Goal: Task Accomplishment & Management: Manage account settings

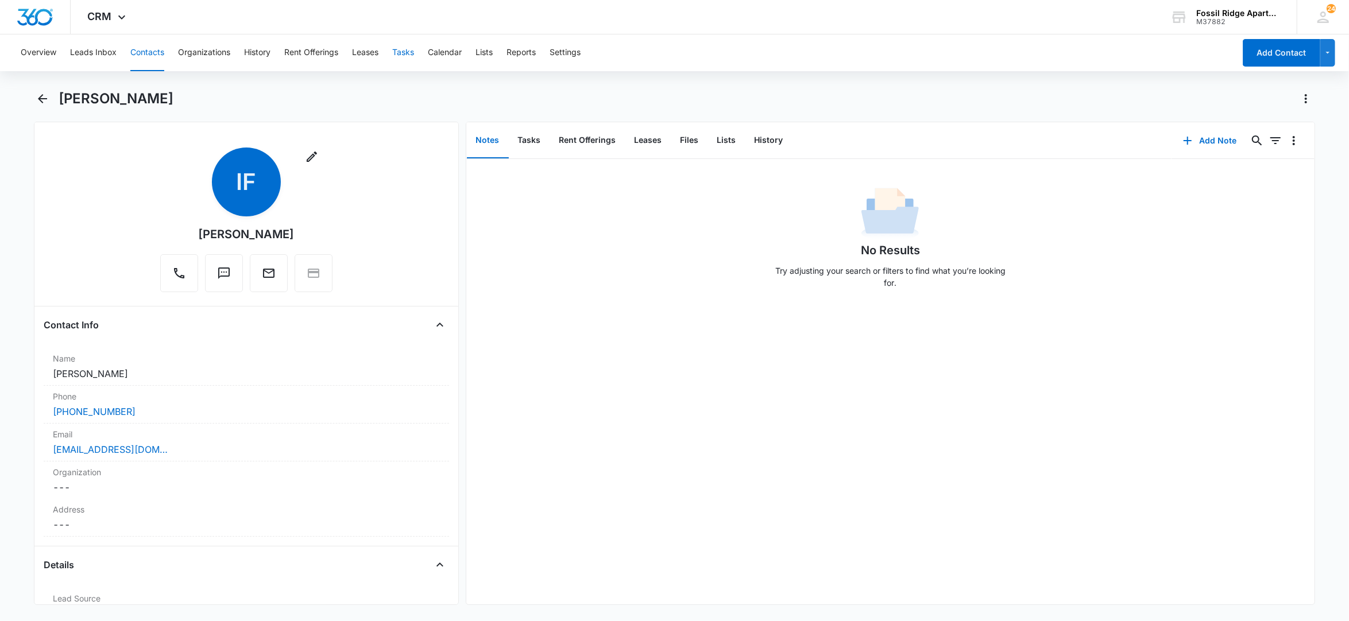
click at [413, 54] on button "Tasks" at bounding box center [403, 52] width 22 height 37
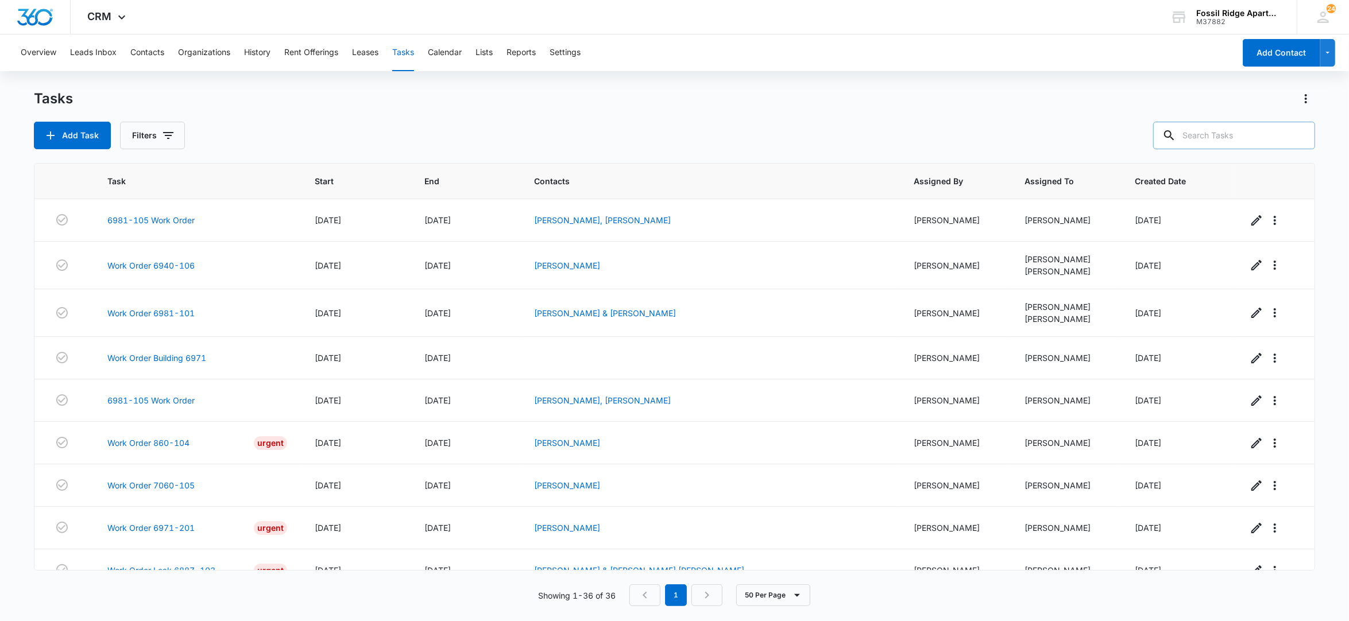
click at [1241, 134] on input "text" at bounding box center [1234, 136] width 162 height 28
type input "6990-206"
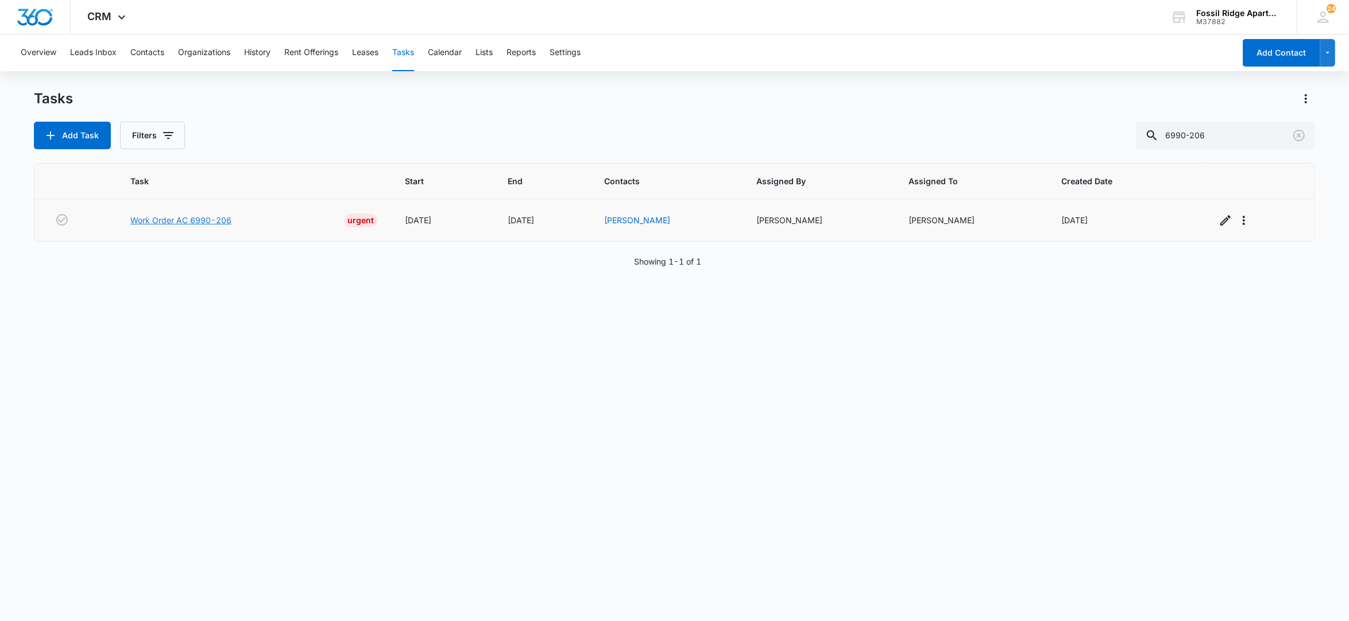
click at [171, 216] on link "Work Order AC 6990-206" at bounding box center [180, 220] width 101 height 12
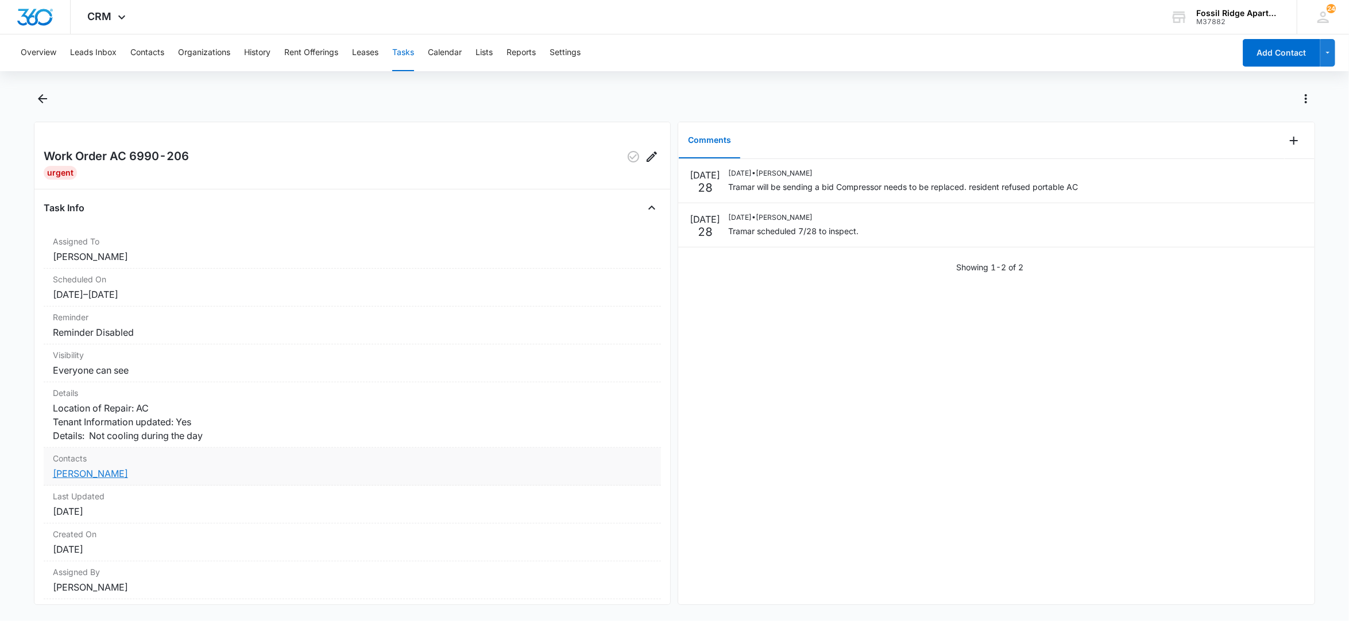
click at [101, 479] on link "[PERSON_NAME]" at bounding box center [90, 473] width 75 height 11
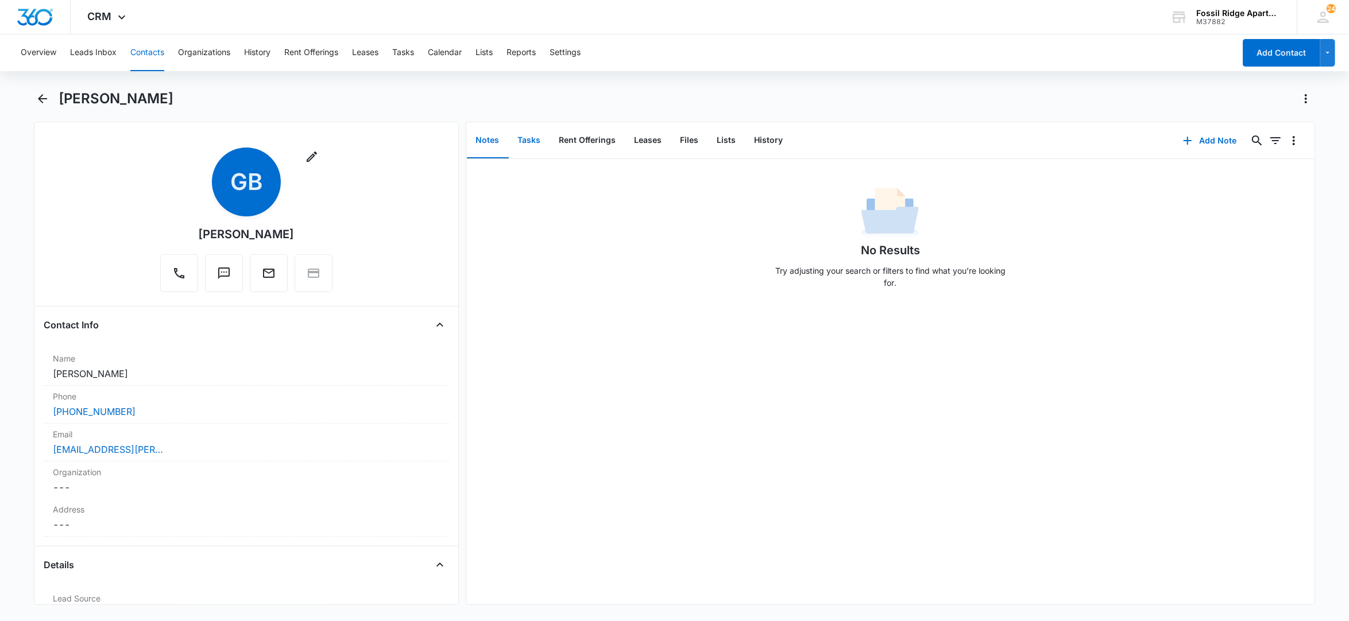
click at [527, 145] on button "Tasks" at bounding box center [529, 141] width 41 height 36
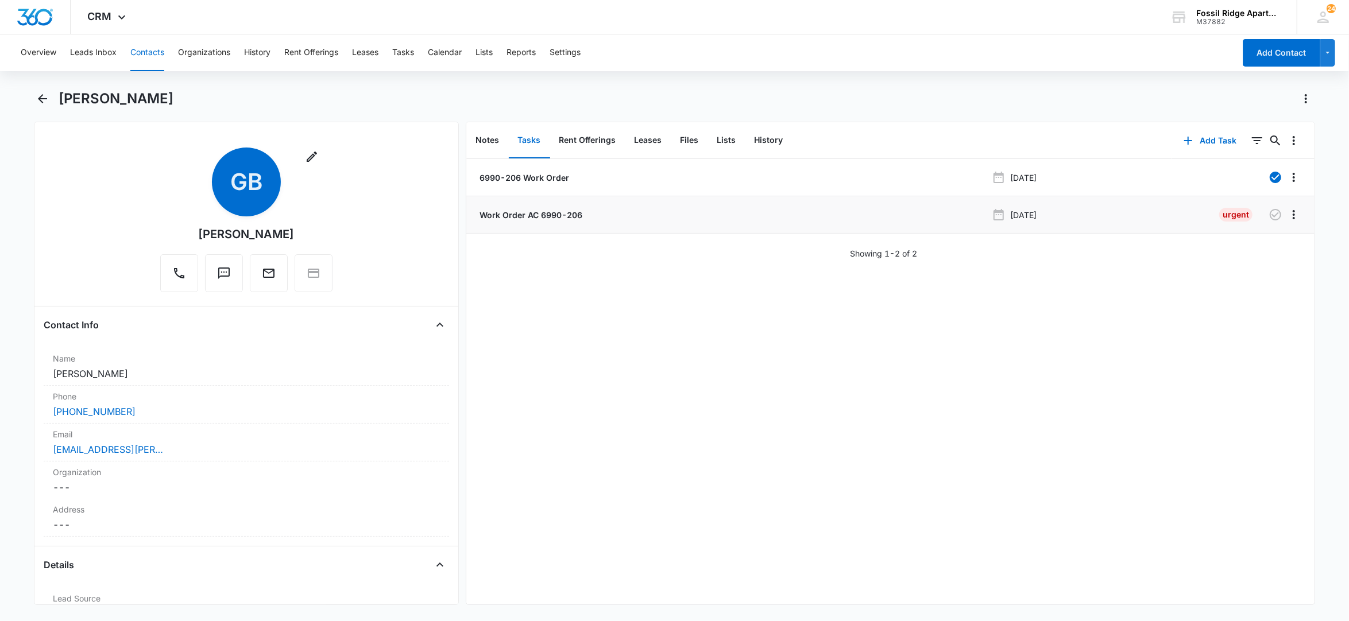
click at [486, 206] on li "Work Order AC 6990-206 [DATE] Urgent" at bounding box center [890, 214] width 849 height 37
click at [488, 214] on p "Work Order AC 6990-206" at bounding box center [530, 215] width 105 height 12
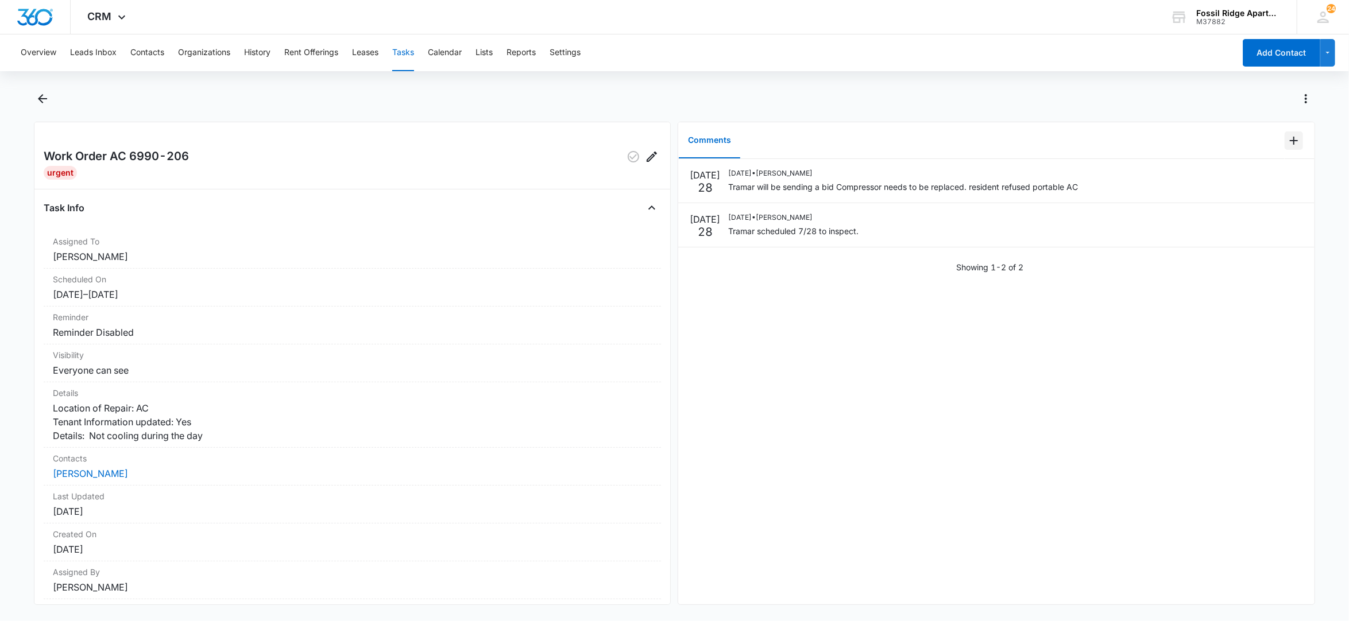
click at [1287, 143] on icon "Add Comment" at bounding box center [1294, 141] width 14 height 14
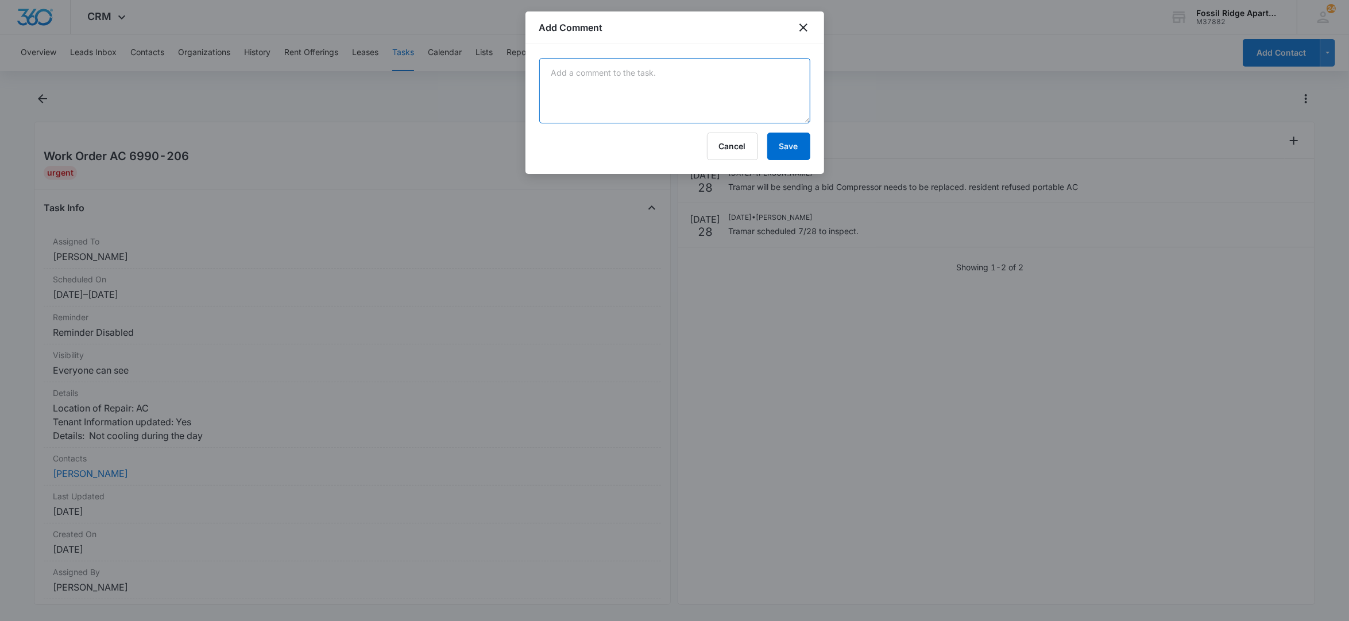
click at [621, 110] on textarea at bounding box center [674, 90] width 271 height 65
click at [639, 30] on div "Add Comment" at bounding box center [674, 27] width 299 height 33
click at [599, 69] on textarea "Tramar is" at bounding box center [674, 90] width 271 height 65
click at [677, 72] on textarea "Tramar is scheduled for [DATE] to replace compressor." at bounding box center [674, 90] width 271 height 65
type textarea "Tramar is scheduled for [DATE] to replace compressor."
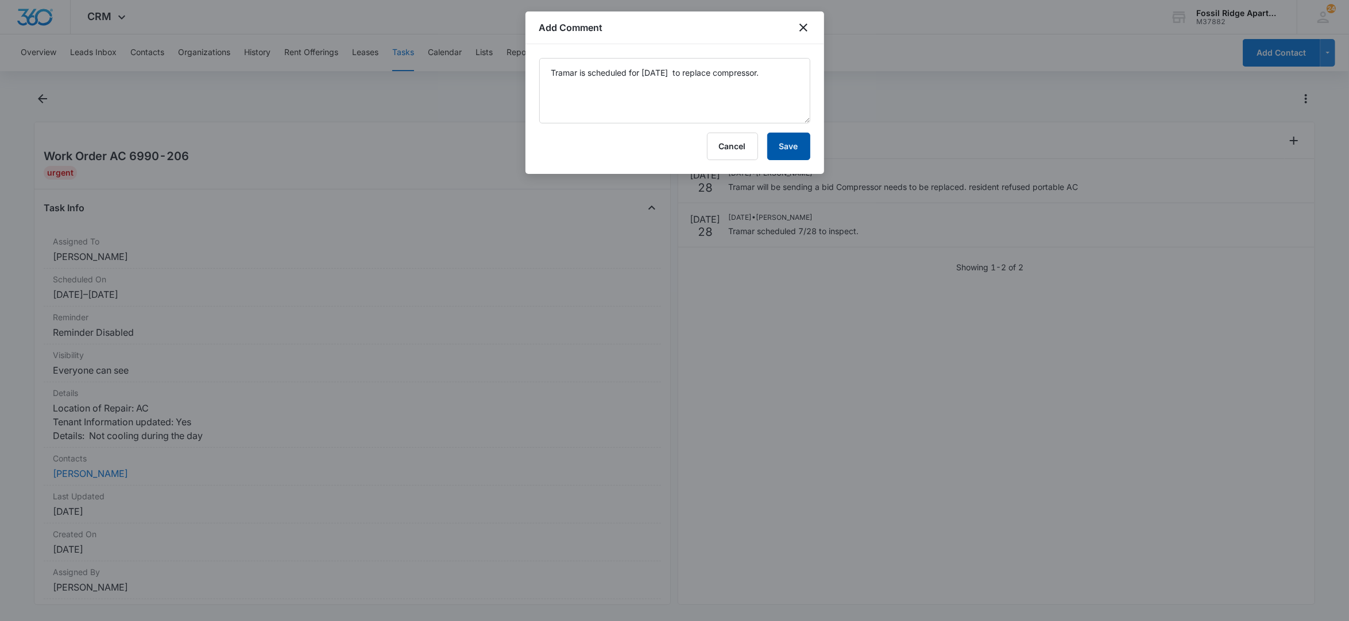
click at [802, 150] on button "Save" at bounding box center [788, 147] width 43 height 28
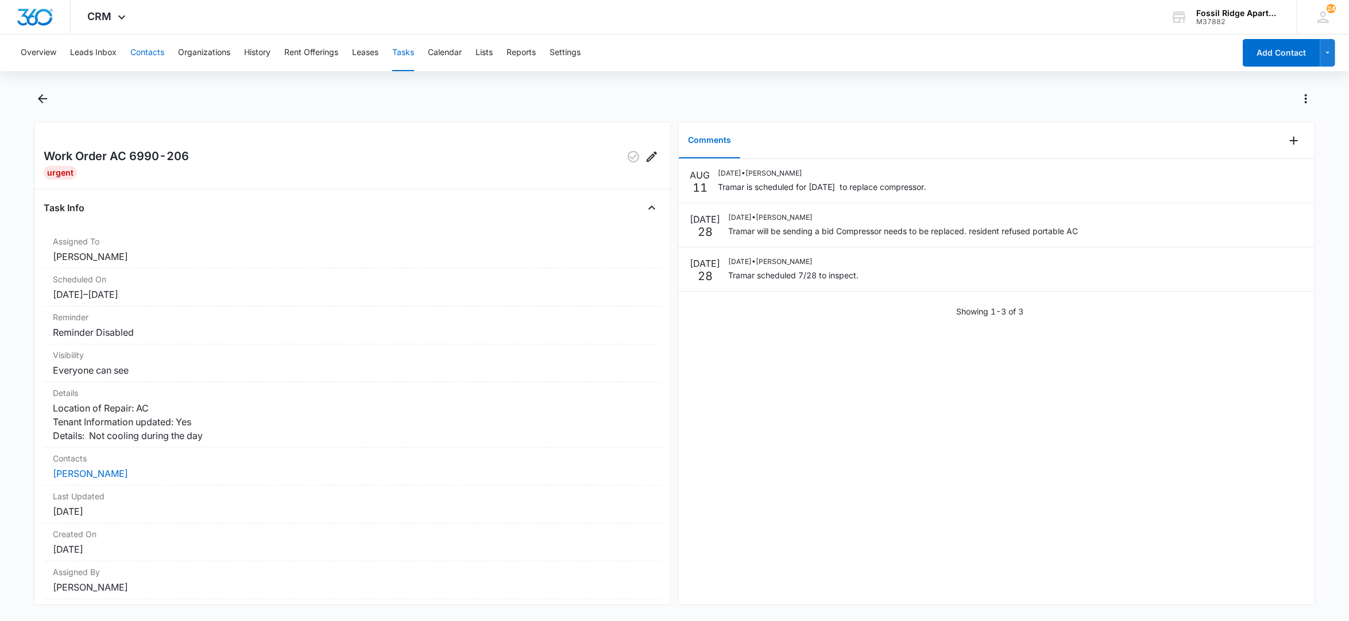
click at [148, 49] on button "Contacts" at bounding box center [147, 52] width 34 height 37
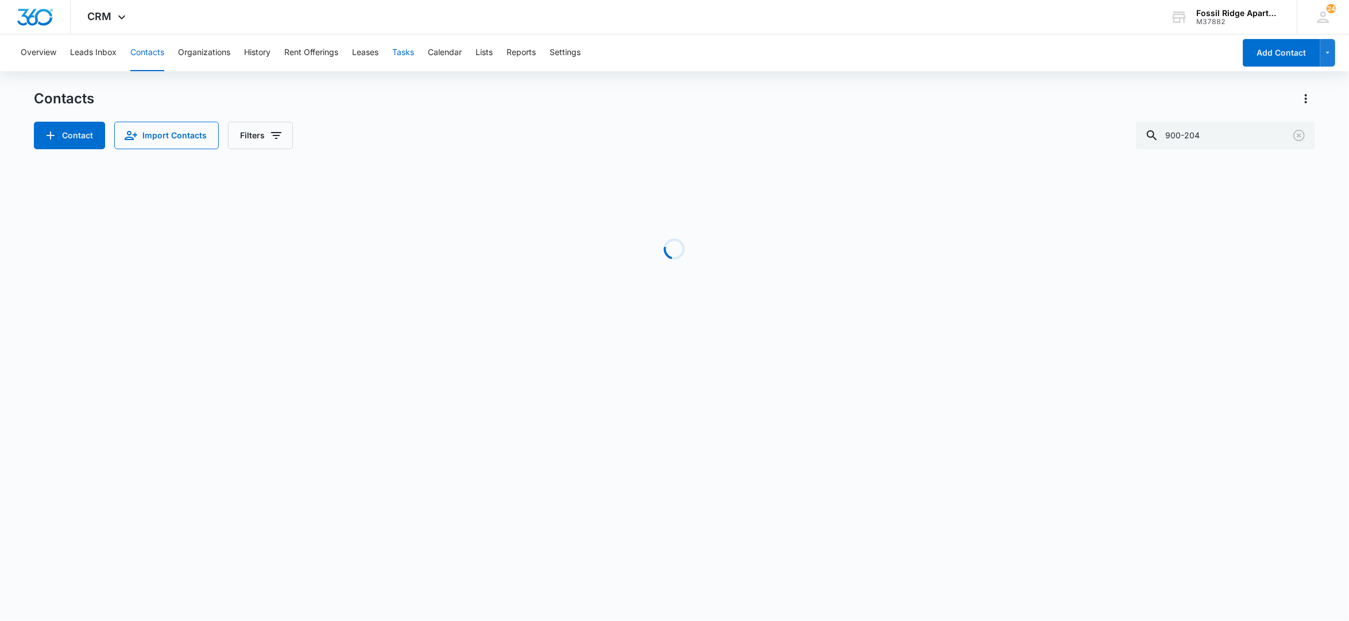
click at [404, 51] on button "Tasks" at bounding box center [403, 52] width 22 height 37
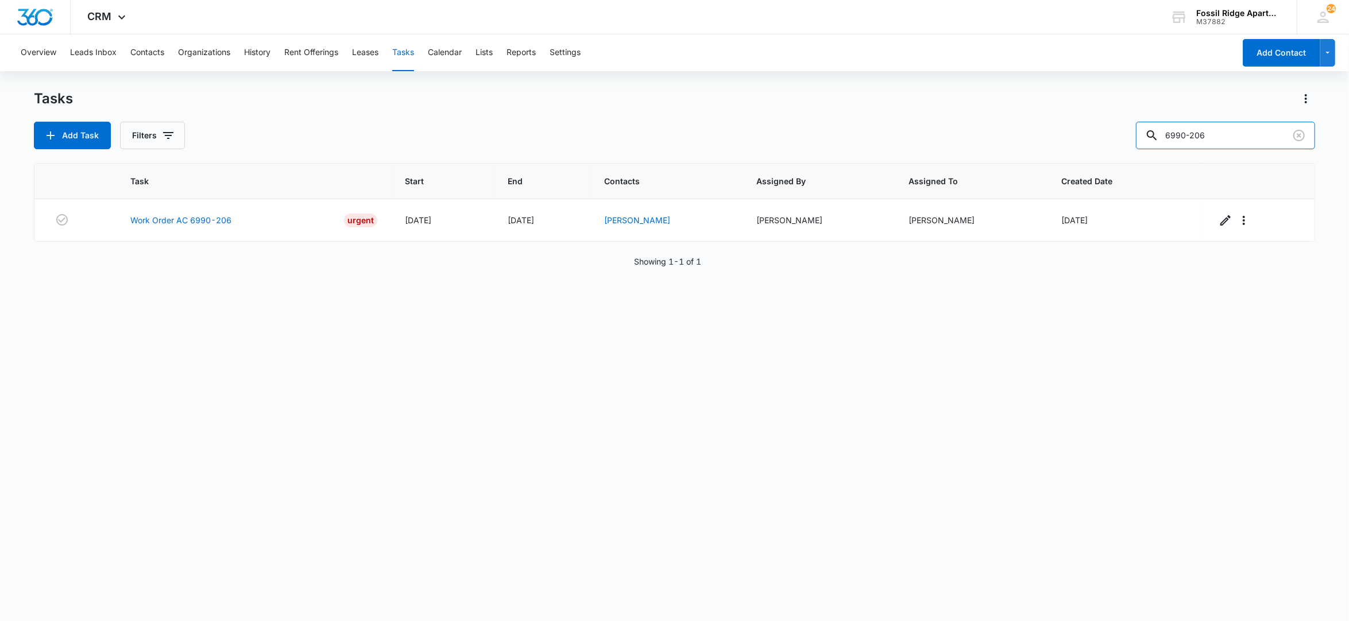
drag, startPoint x: 1021, startPoint y: 141, endPoint x: 1011, endPoint y: 142, distance: 9.8
click at [1013, 142] on div "Add Task Filters 6990-206" at bounding box center [674, 136] width 1281 height 28
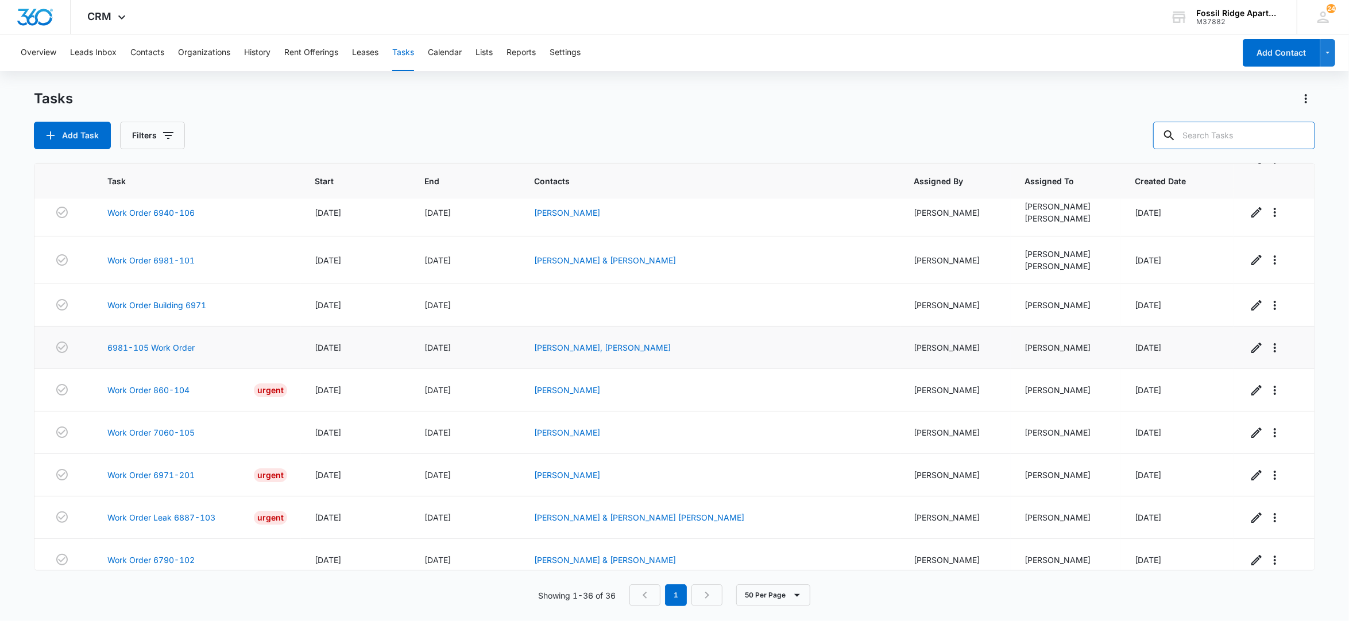
scroll to position [76, 0]
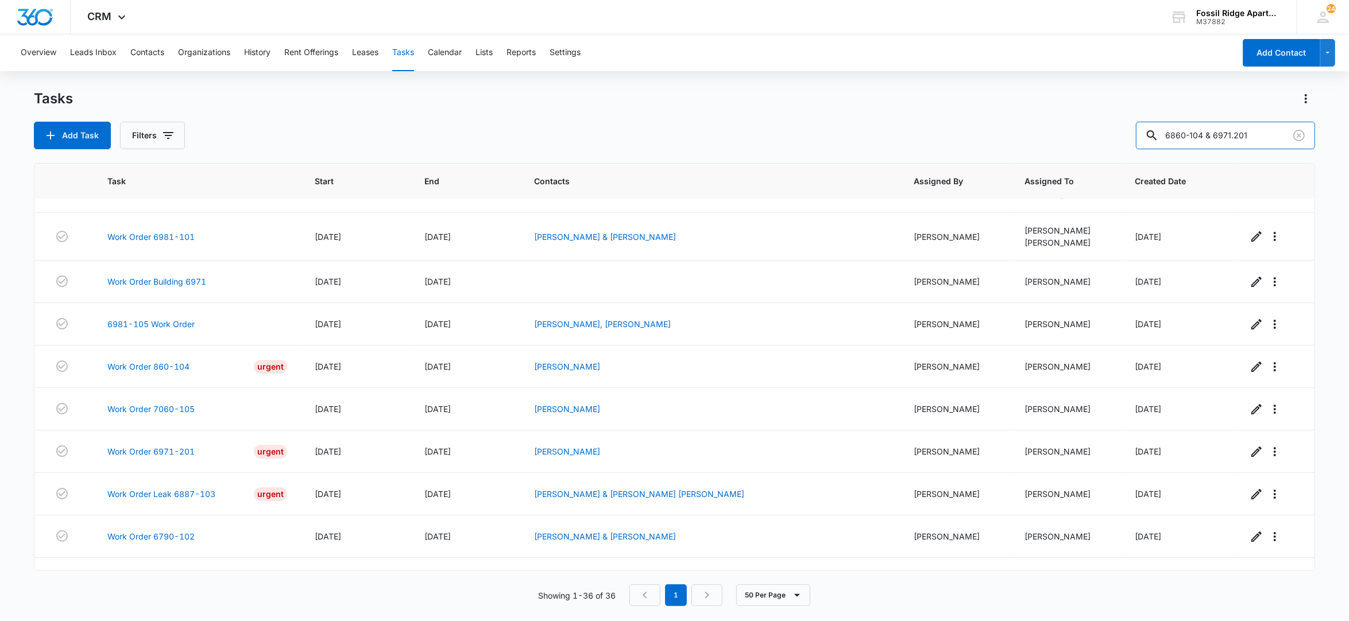
type input "6860-104 & 6971.201"
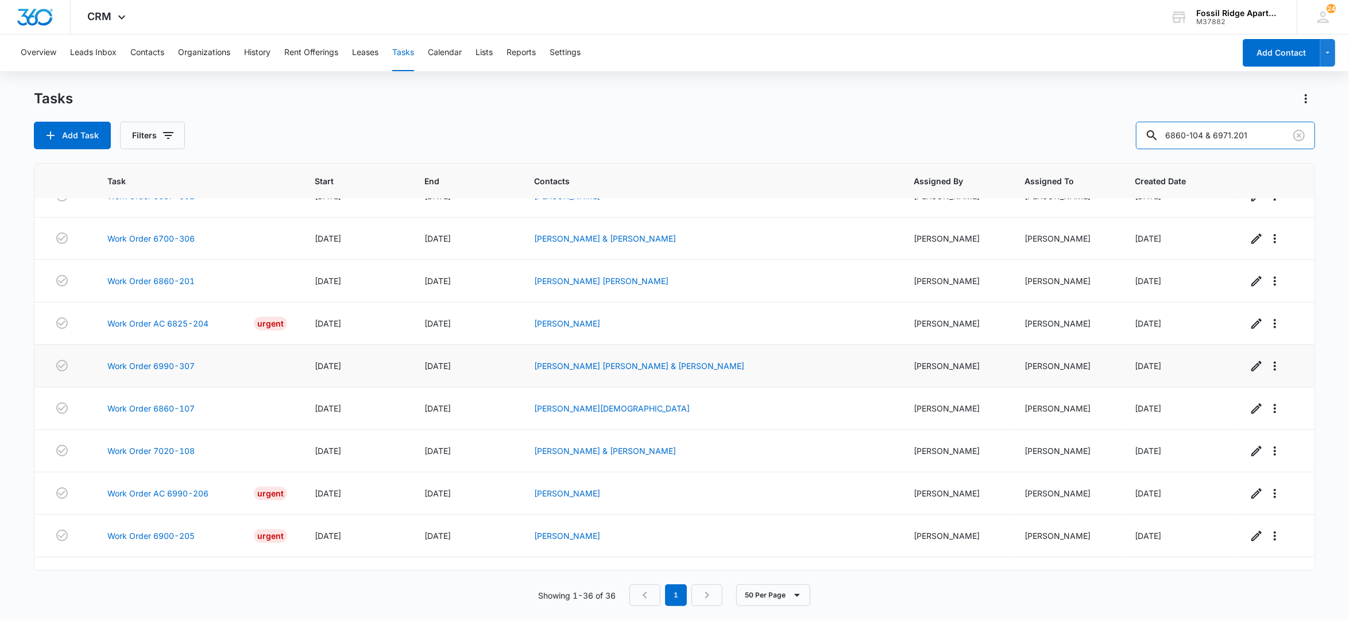
scroll to position [536, 0]
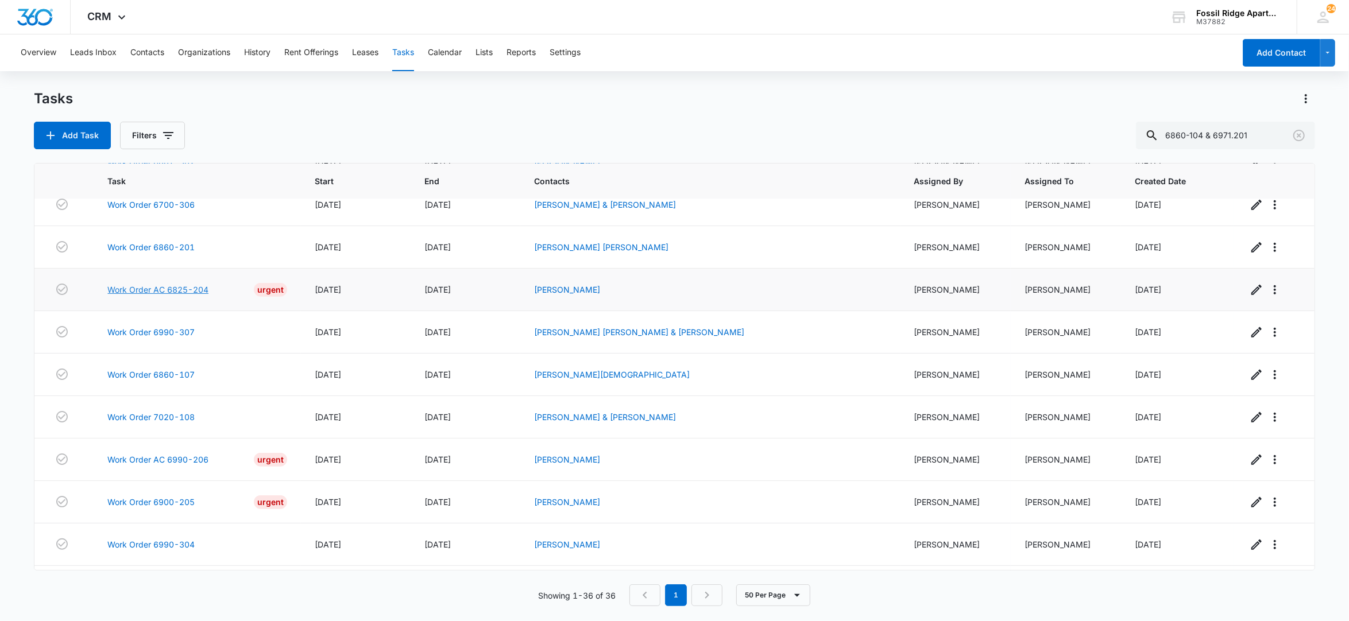
click at [176, 296] on link "Work Order AC 6825-204" at bounding box center [157, 290] width 101 height 12
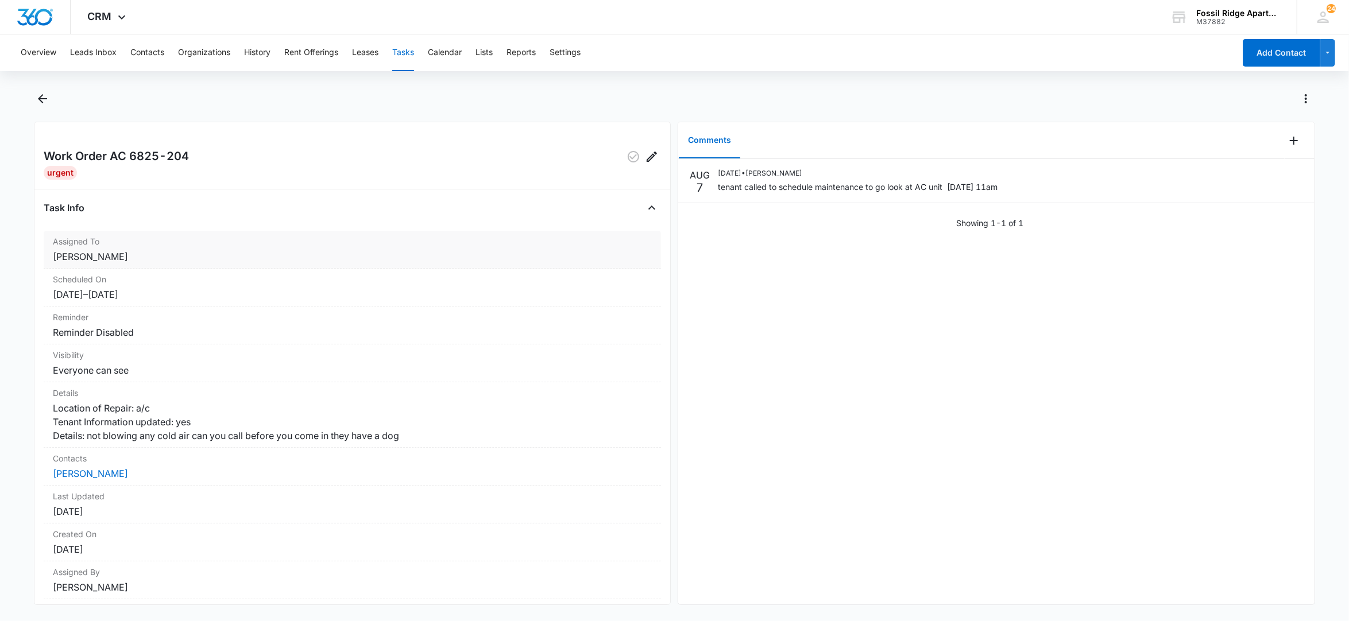
click at [122, 242] on dt "Assigned To" at bounding box center [352, 241] width 599 height 12
click at [154, 55] on button "Contacts" at bounding box center [147, 52] width 34 height 37
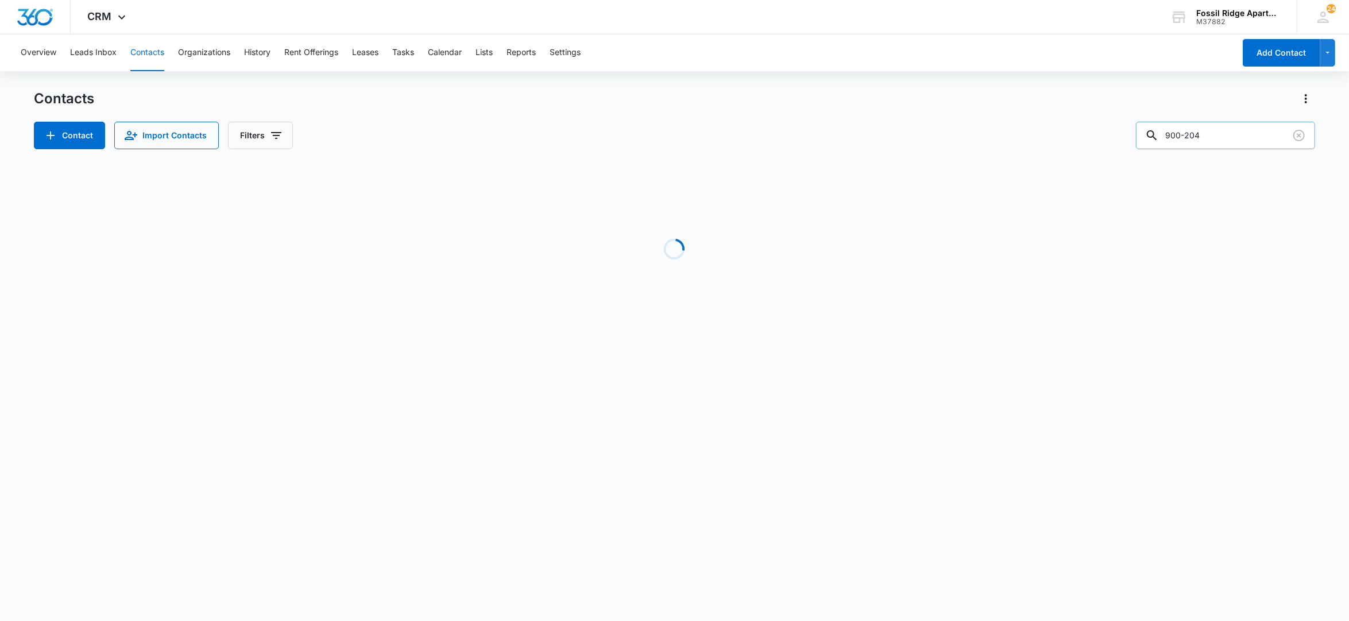
click at [1213, 138] on input "900-204" at bounding box center [1225, 136] width 179 height 28
drag, startPoint x: 1190, startPoint y: 142, endPoint x: 1067, endPoint y: 141, distance: 122.9
click at [1067, 141] on div "Contact Import Contacts Filters 900-204" at bounding box center [674, 136] width 1281 height 28
type input "4"
type input "767-205"
